Goal: Task Accomplishment & Management: Complete application form

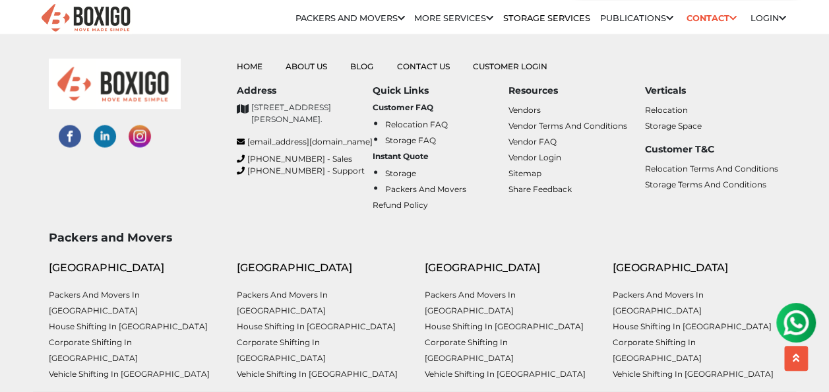
scroll to position [6193, 0]
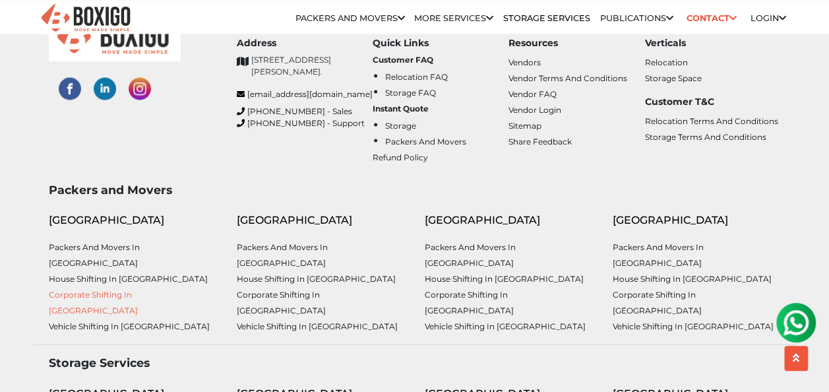
click at [137, 289] on link "Corporate Shifting in [GEOGRAPHIC_DATA]" at bounding box center [93, 302] width 89 height 26
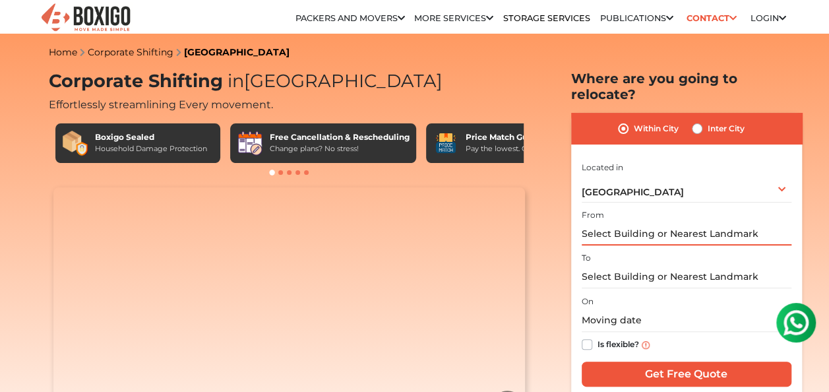
click at [743, 222] on input "text" at bounding box center [687, 233] width 210 height 23
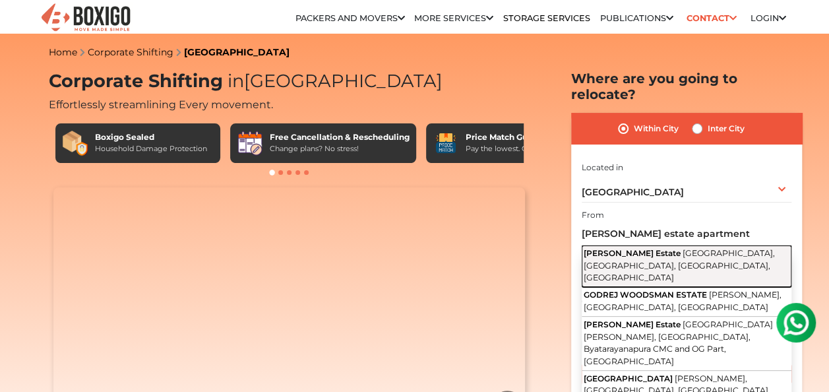
click at [611, 248] on span "Dasarahalli Main Road, Venkatagowda Layout, Kempapura, Bengaluru, Karnataka" at bounding box center [679, 265] width 191 height 34
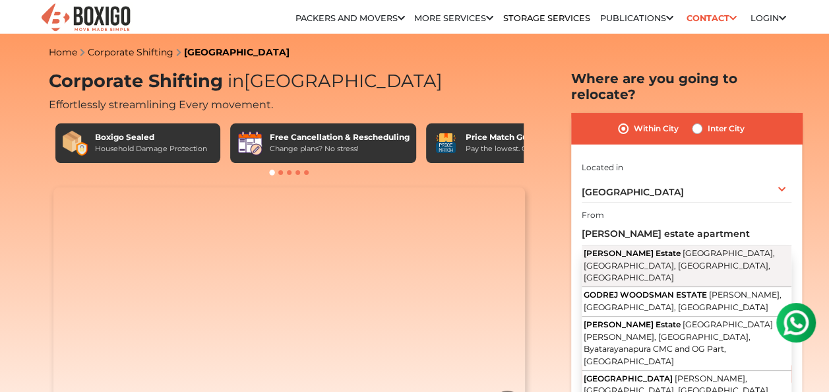
type input "Godrej Woodsman Estate, Dasarahalli Main Road, Venkatagowda Layout, Kempapura, …"
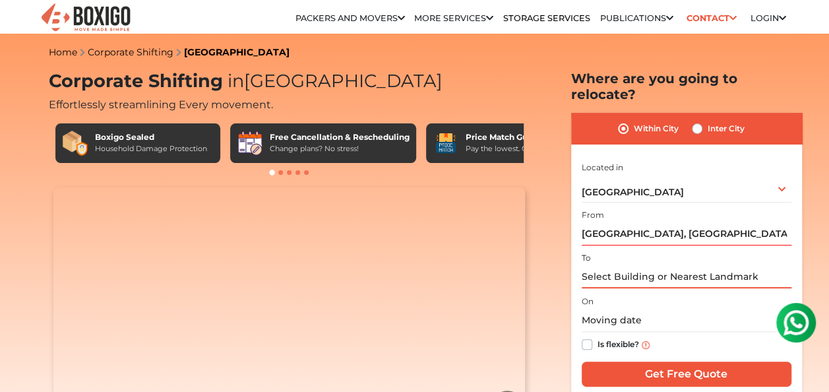
click at [649, 265] on input "text" at bounding box center [687, 276] width 210 height 23
type input "b"
type input "G"
type input "g"
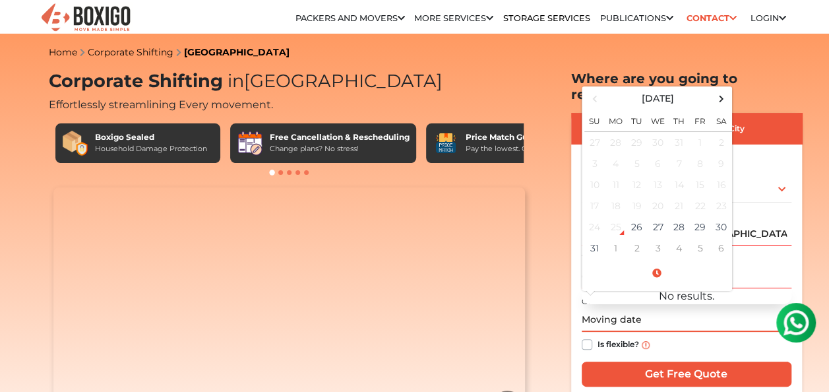
click at [672, 309] on input "text" at bounding box center [687, 320] width 210 height 23
click at [756, 265] on input "Godrej commercial building" at bounding box center [687, 276] width 210 height 23
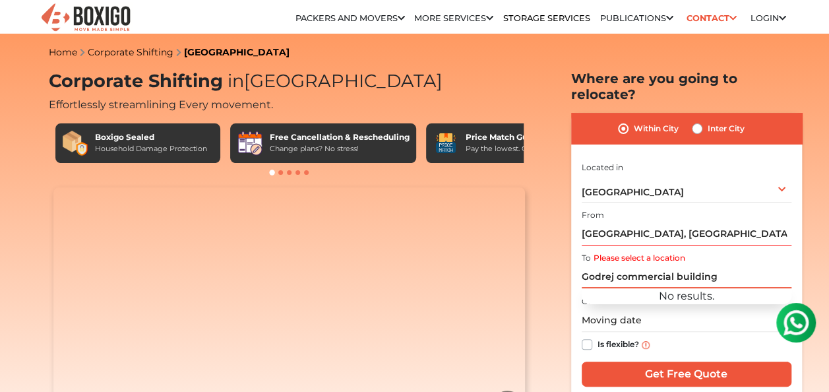
click at [756, 265] on input "Godrej commercial building" at bounding box center [687, 276] width 210 height 23
click at [737, 265] on input "Godrej commercial building" at bounding box center [687, 276] width 210 height 23
click at [718, 265] on input "Godrej commercial building" at bounding box center [687, 276] width 210 height 23
type input "G"
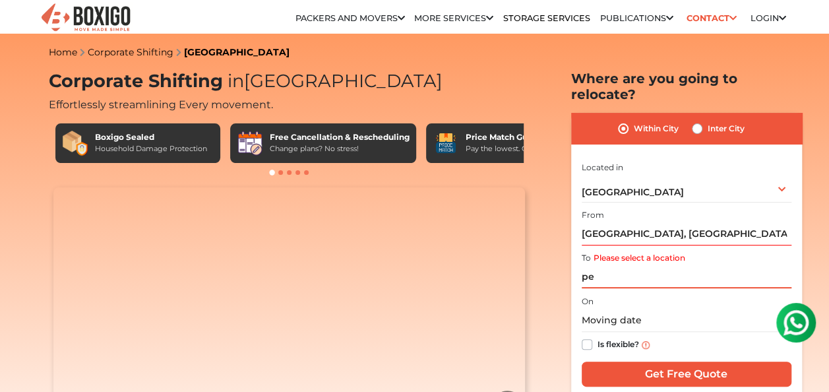
type input "p"
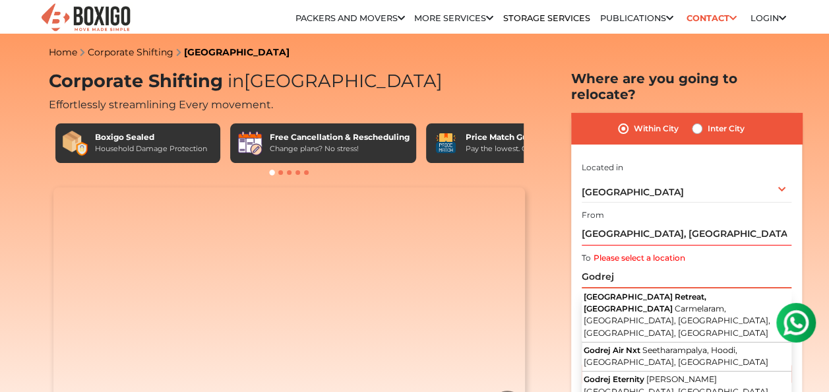
click at [639, 265] on input "Godrej" at bounding box center [687, 276] width 210 height 23
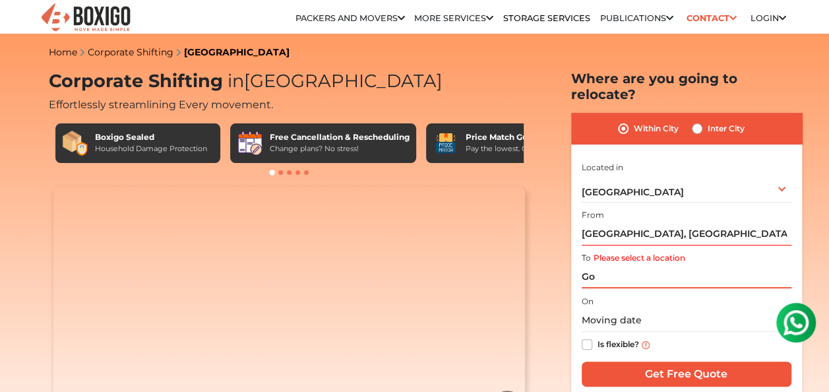
type input "G"
